Goal: Task Accomplishment & Management: Manage account settings

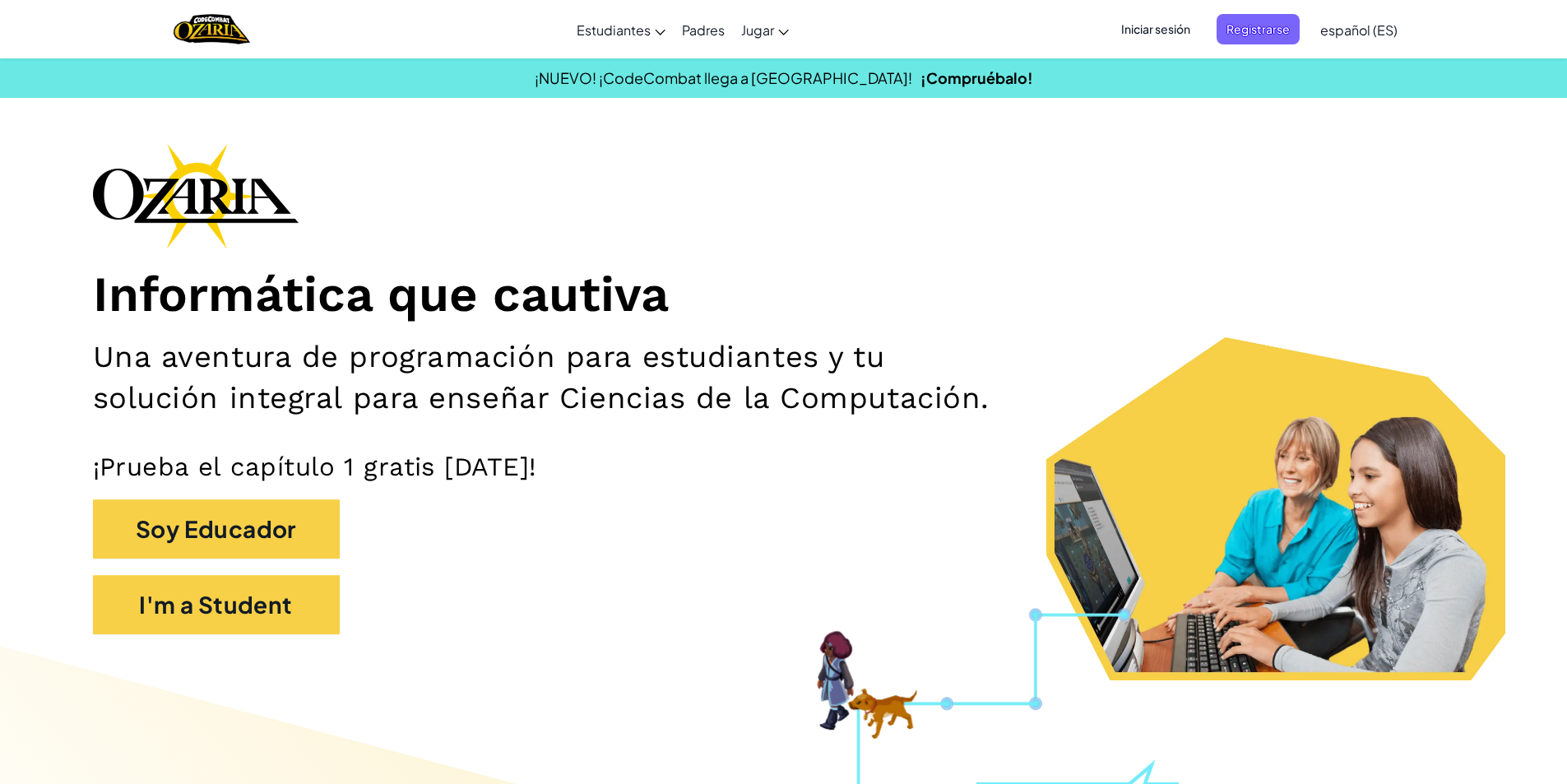
click at [487, 84] on div "¡NUEVO! ¡CodeCombat llega a [GEOGRAPHIC_DATA]! ¡Compruébalo!" at bounding box center [784, 77] width 1592 height 23
click at [1252, 33] on span "Registrarse" at bounding box center [1258, 29] width 83 height 30
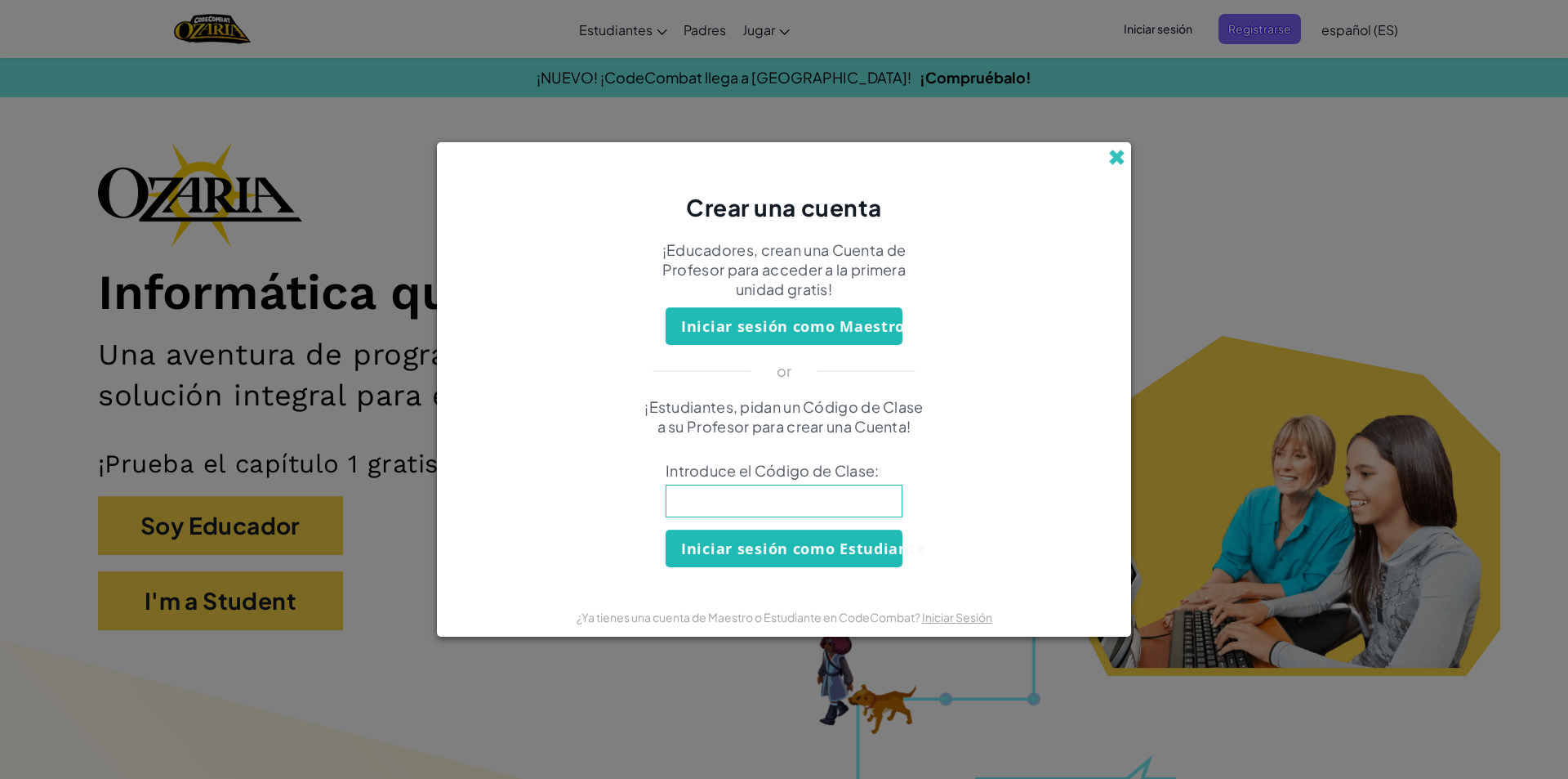
click at [1118, 158] on span at bounding box center [1117, 157] width 17 height 17
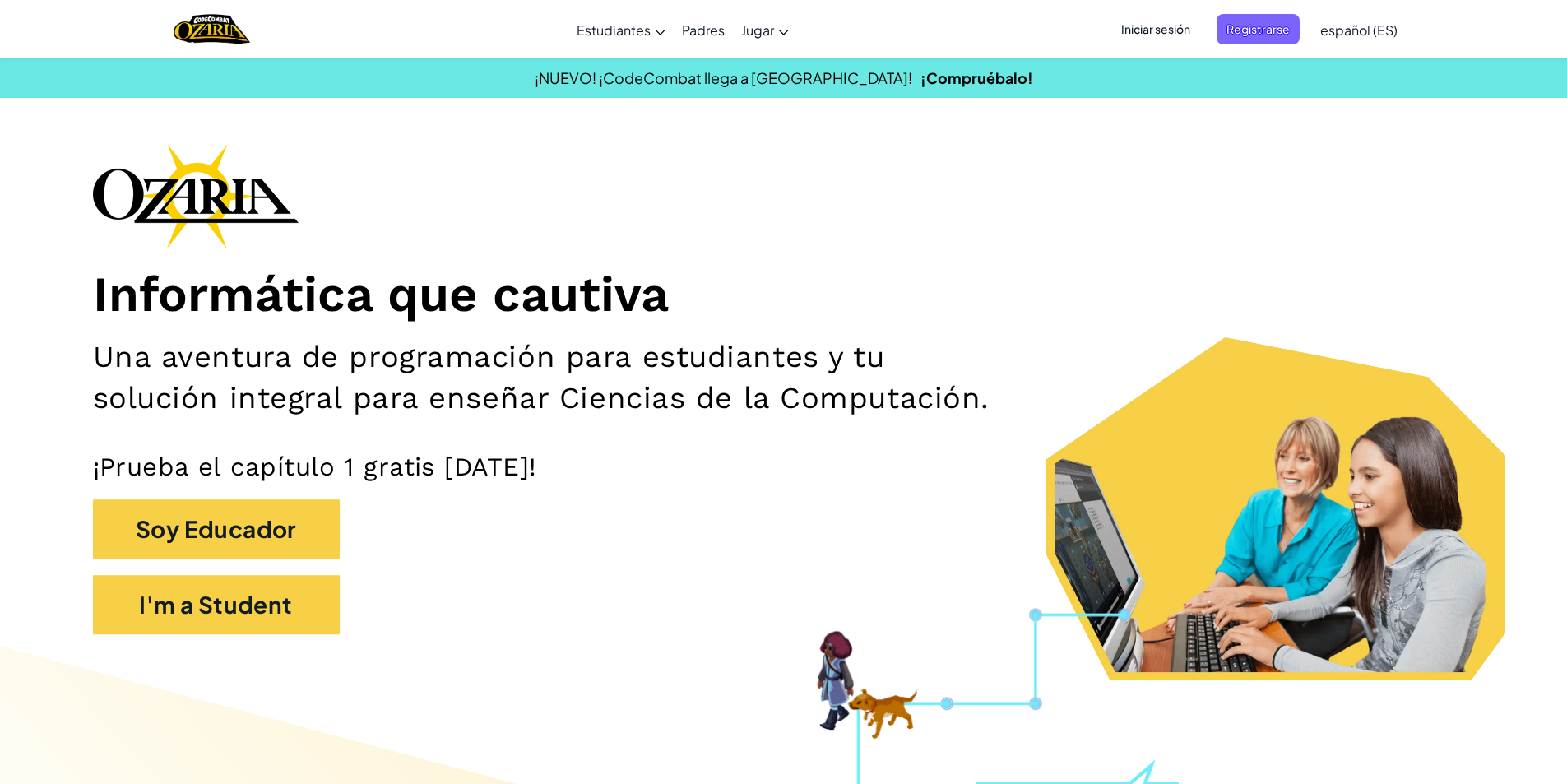
click at [1149, 33] on span "Iniciar sesión" at bounding box center [1156, 29] width 89 height 30
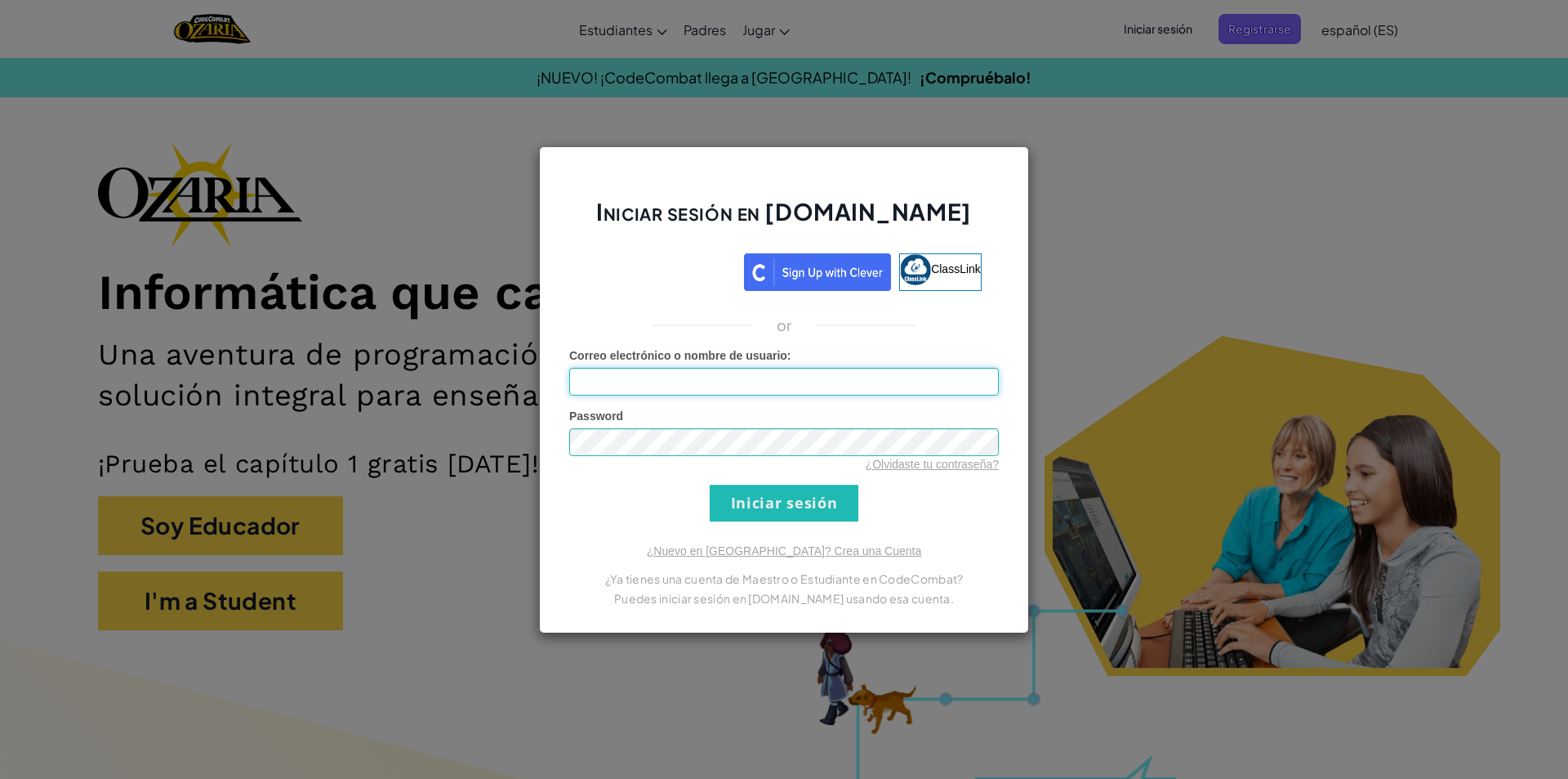
click at [815, 379] on input "Correo electrónico o nombre de usuario :" at bounding box center [784, 381] width 430 height 27
type input "[EMAIL_ADDRESS][DOMAIN_NAME]"
click at [709, 485] on input "Iniciar sesión" at bounding box center [784, 503] width 148 height 37
